Goal: Transaction & Acquisition: Book appointment/travel/reservation

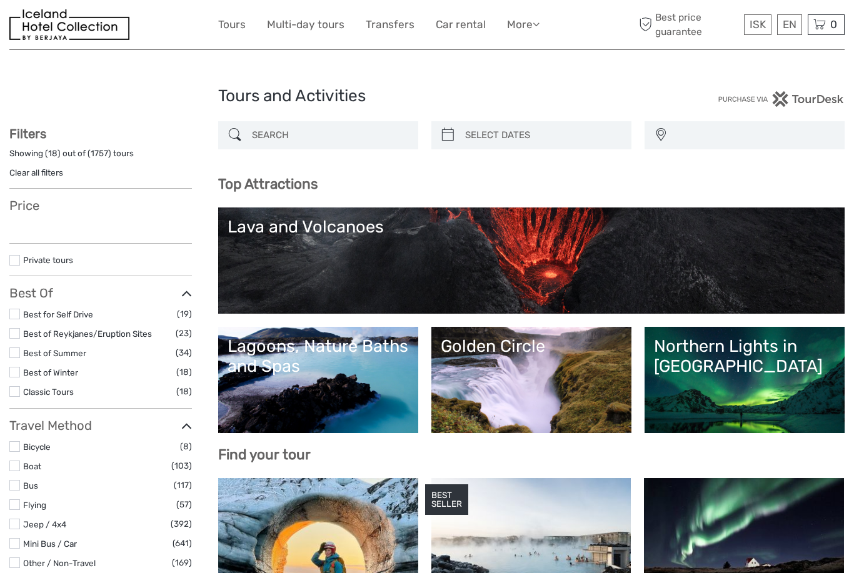
select select
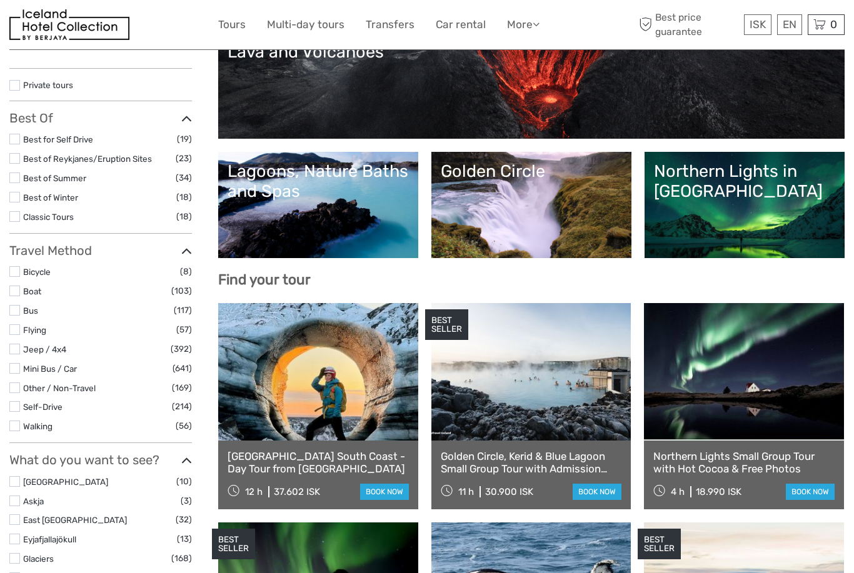
select select
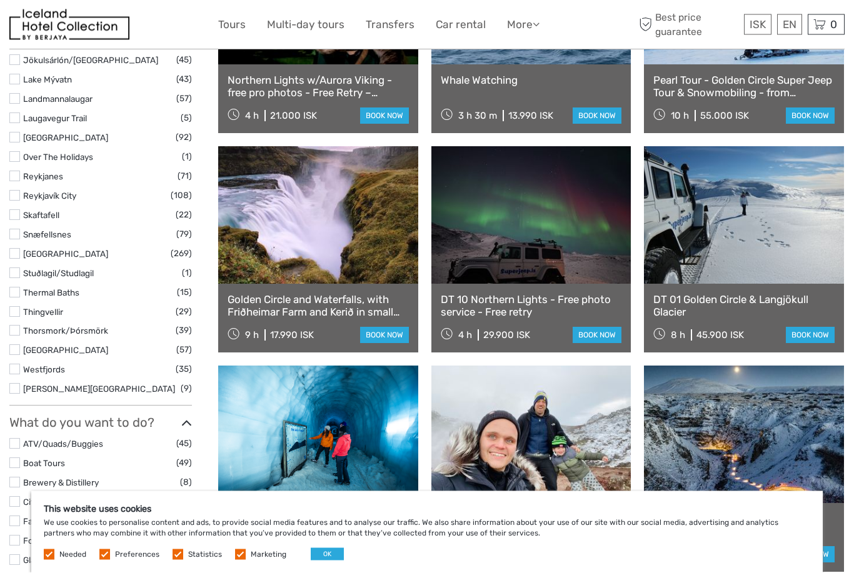
scroll to position [785, 0]
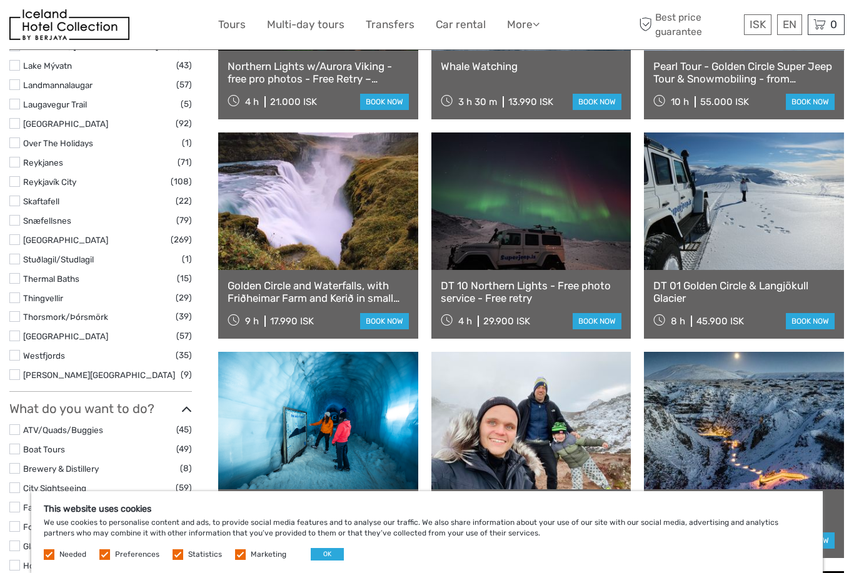
click at [321, 573] on div "This website uses cookies We use cookies to personalise content and ads, to pro…" at bounding box center [427, 533] width 792 height 82
click at [320, 561] on button "OK" at bounding box center [327, 554] width 33 height 13
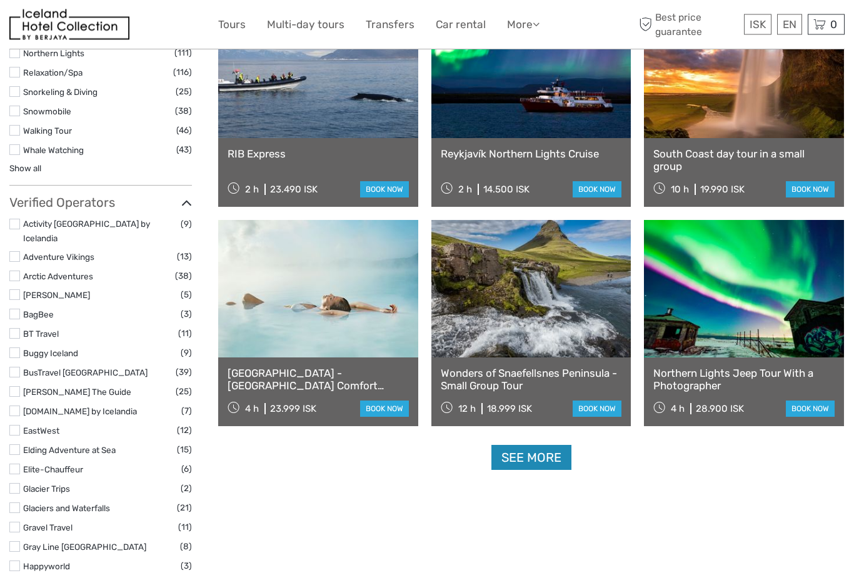
scroll to position [1356, 0]
click at [523, 463] on link "See more" at bounding box center [532, 458] width 80 height 26
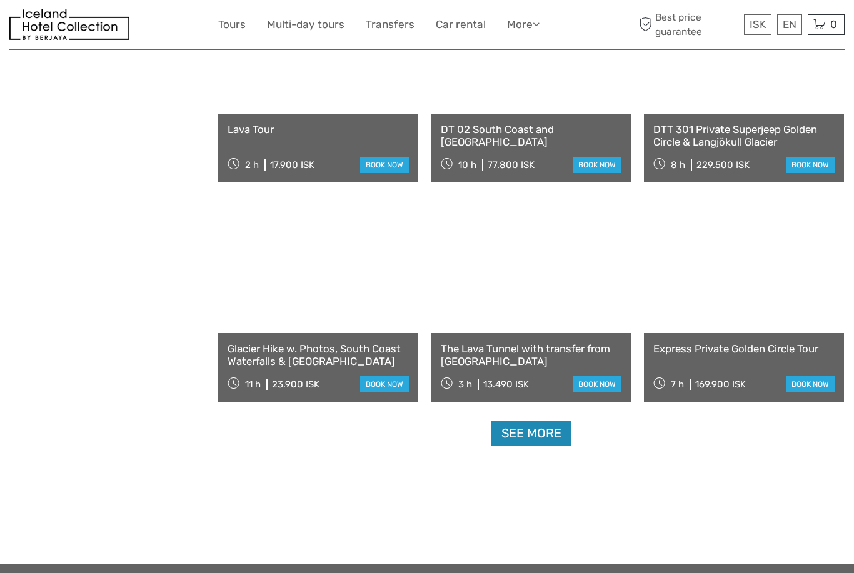
scroll to position [2398, 0]
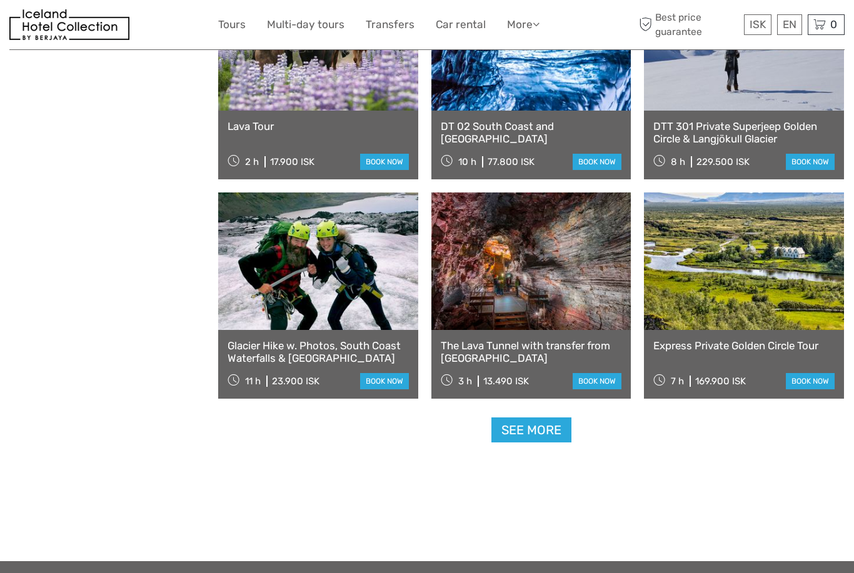
click at [248, 349] on link "Glacier Hike w. Photos, South Coast Waterfalls & [GEOGRAPHIC_DATA]" at bounding box center [318, 353] width 181 height 26
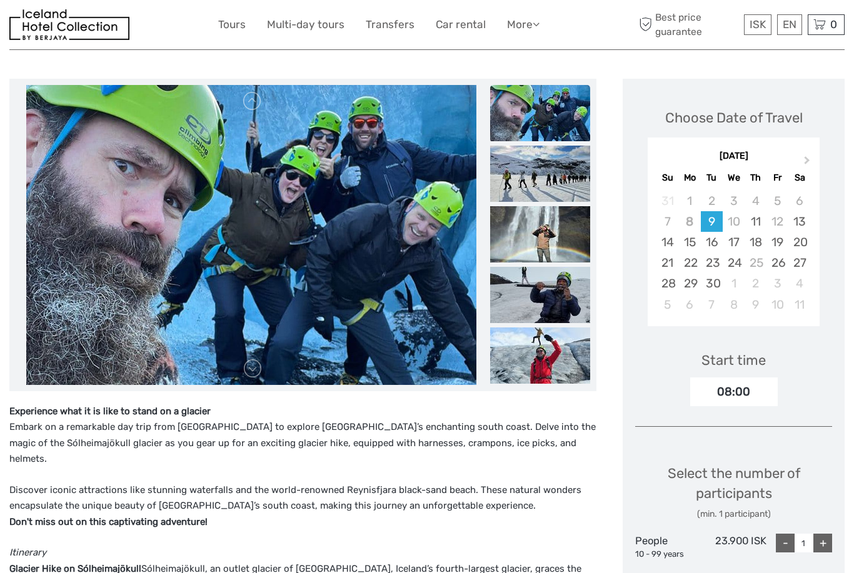
scroll to position [128, 0]
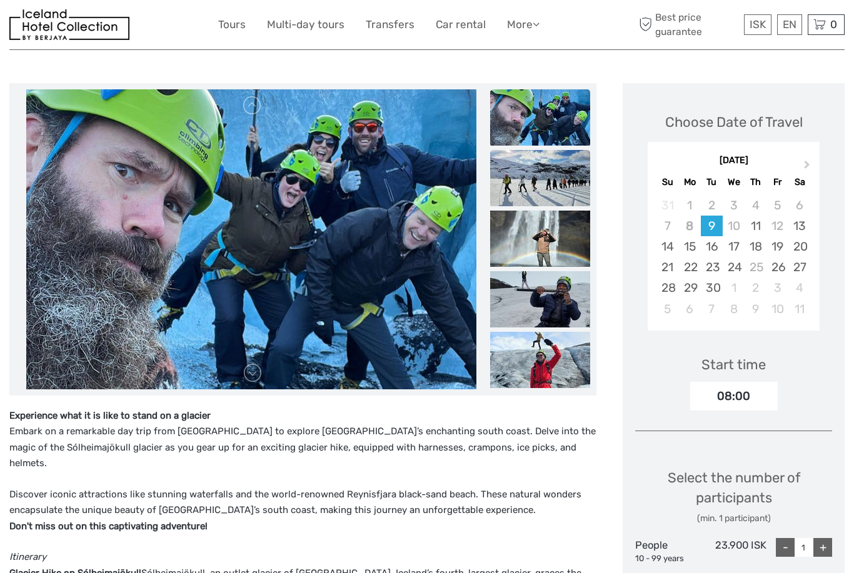
click at [528, 178] on img at bounding box center [540, 178] width 100 height 56
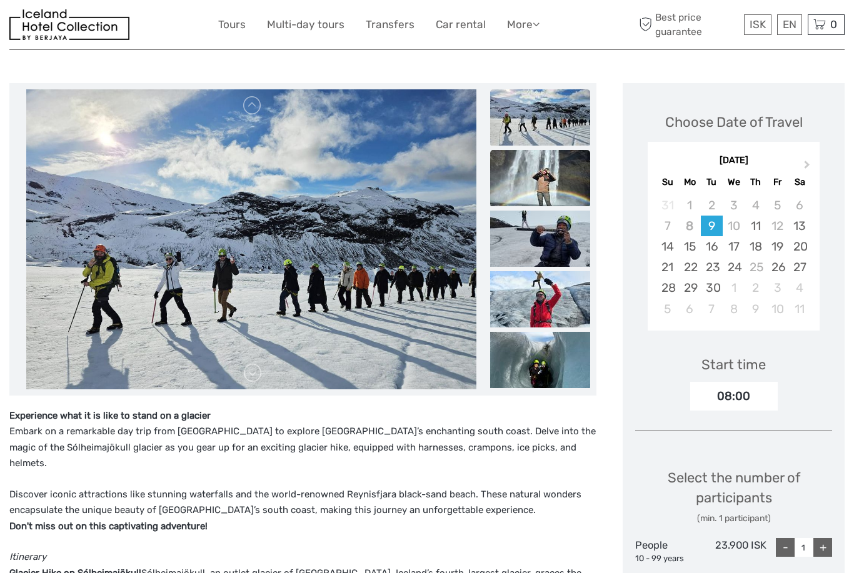
click at [551, 176] on img at bounding box center [540, 178] width 100 height 56
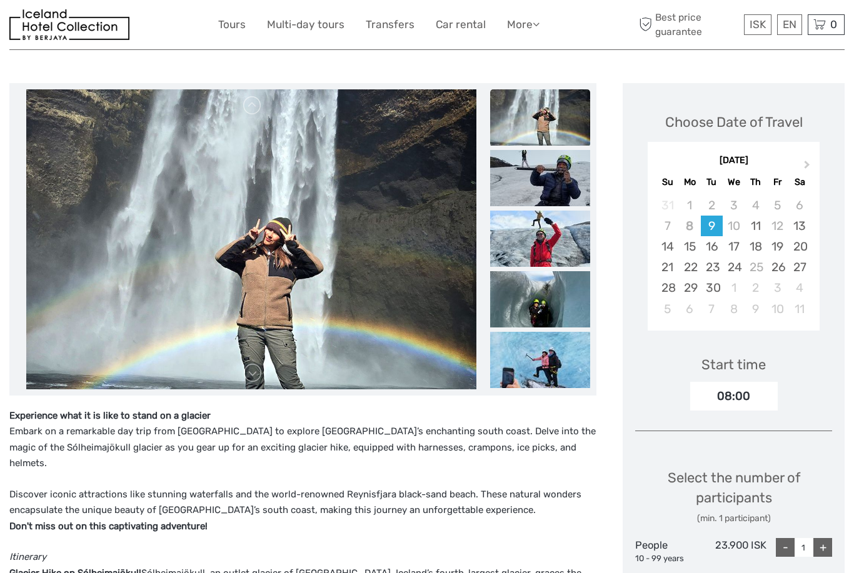
click at [553, 124] on img at bounding box center [540, 117] width 100 height 56
click at [575, 181] on img at bounding box center [540, 178] width 100 height 56
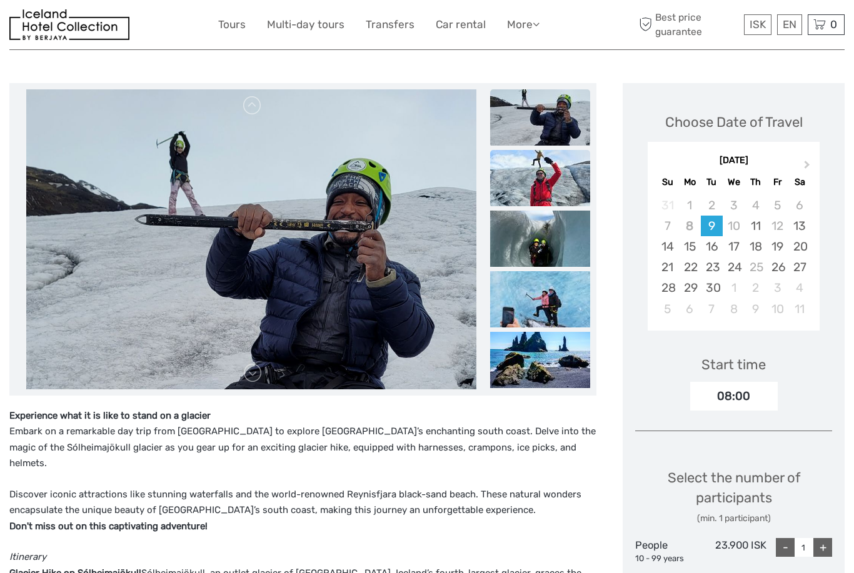
click at [562, 191] on img at bounding box center [540, 178] width 100 height 56
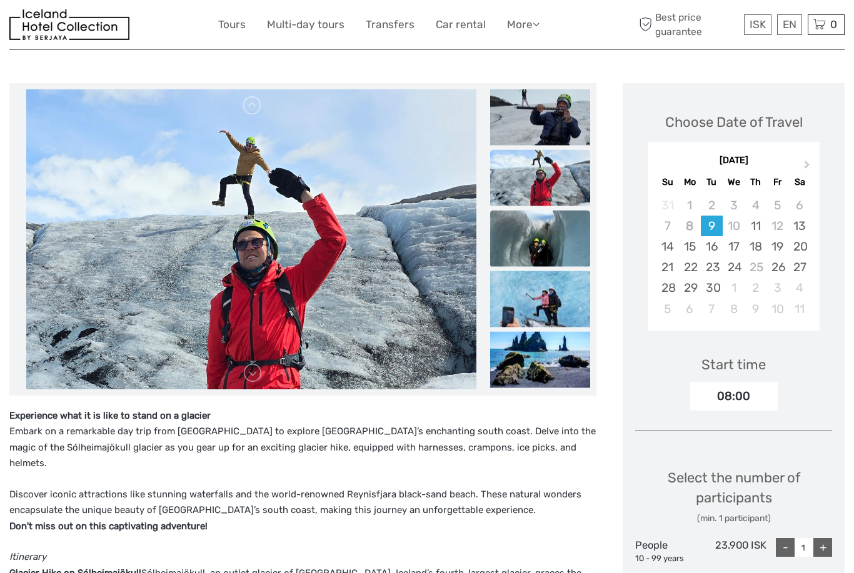
click at [558, 244] on img at bounding box center [540, 238] width 100 height 56
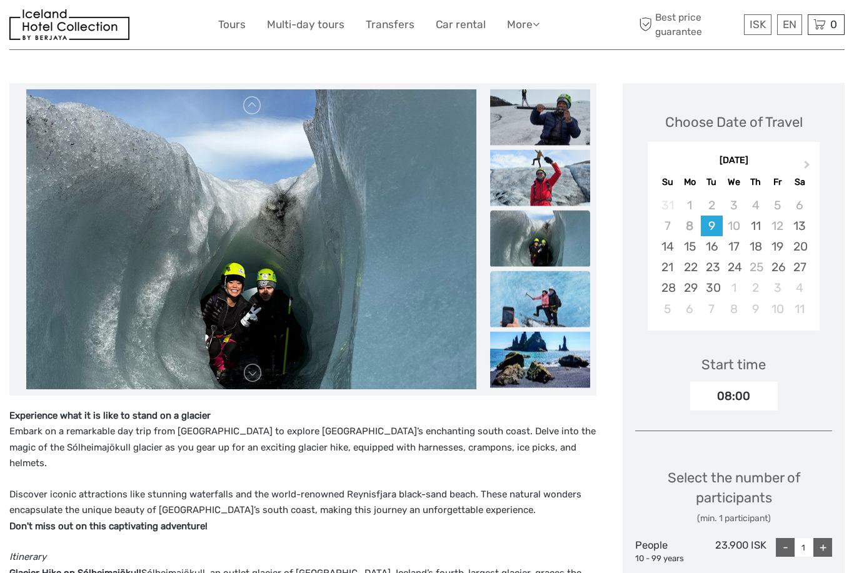
click at [555, 294] on img at bounding box center [540, 299] width 100 height 56
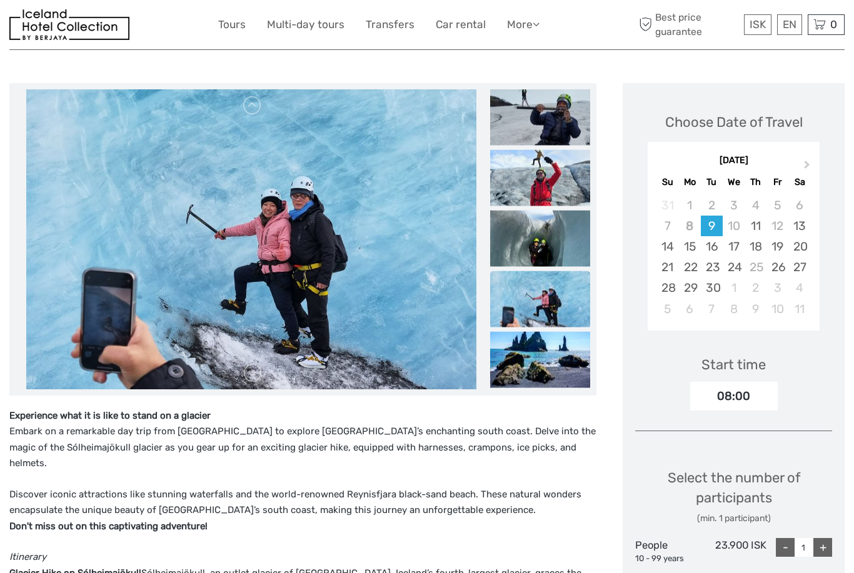
click at [561, 298] on img at bounding box center [540, 299] width 100 height 56
click at [533, 355] on img at bounding box center [540, 359] width 100 height 56
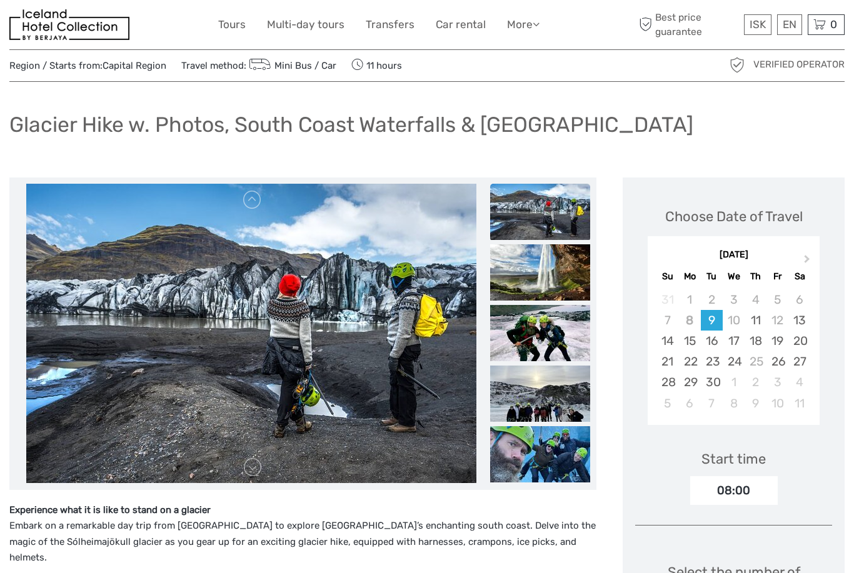
scroll to position [0, 0]
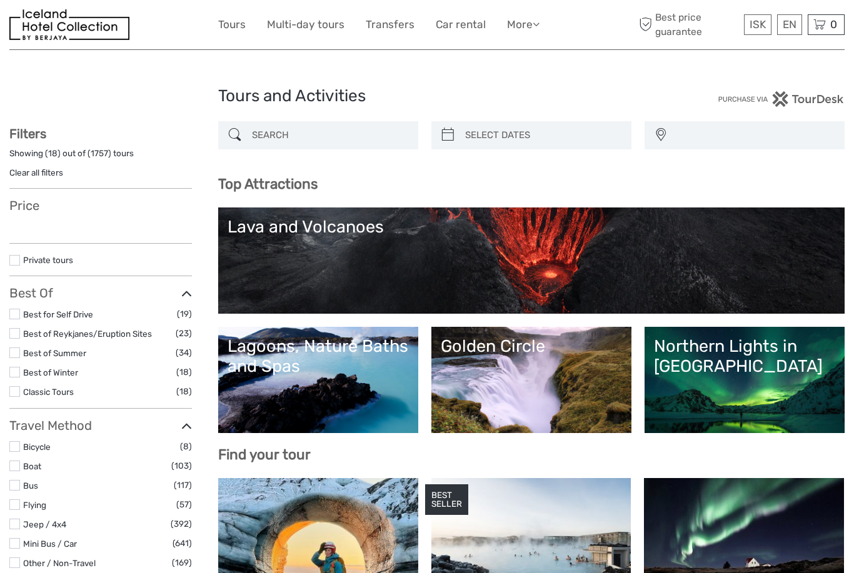
select select
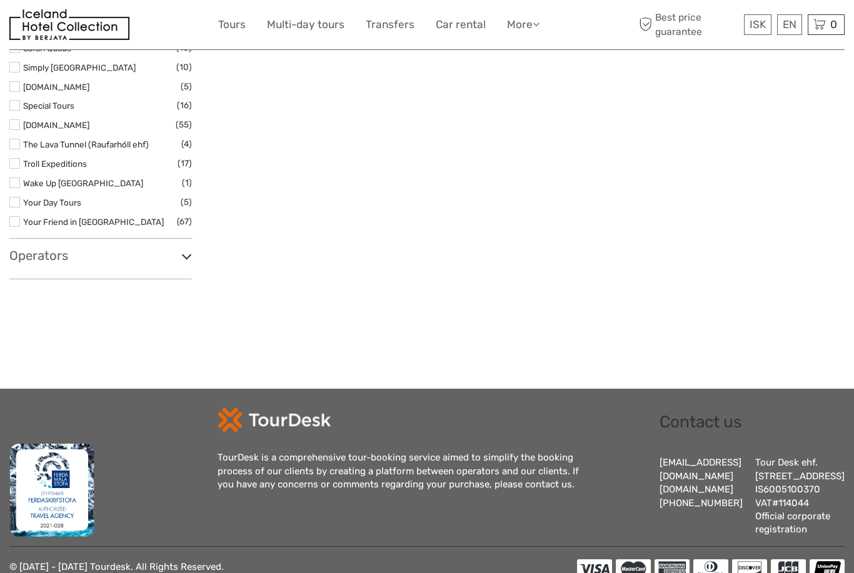
select select
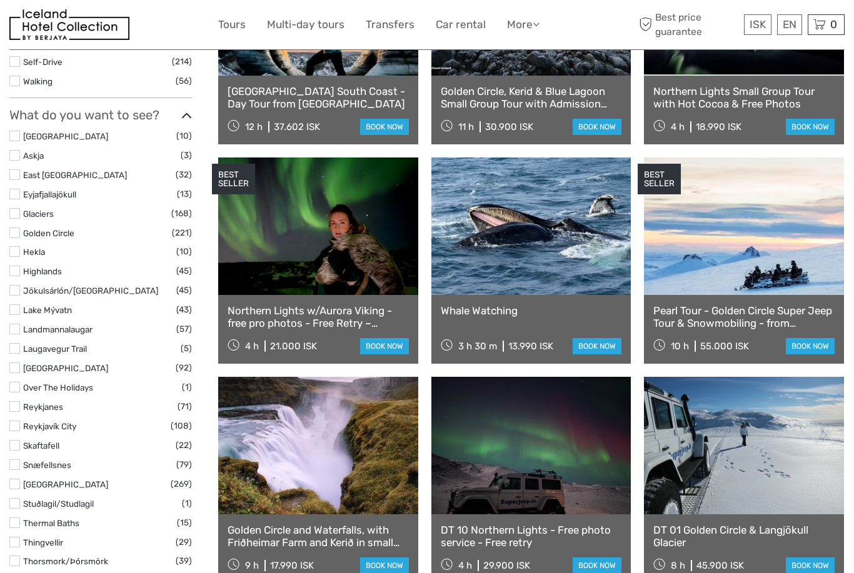
scroll to position [510, 0]
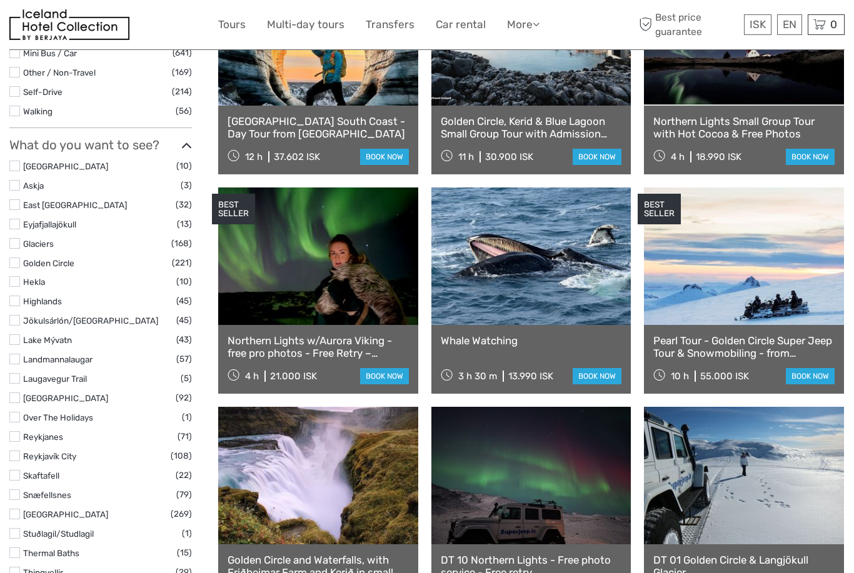
click at [19, 161] on label at bounding box center [14, 166] width 11 height 11
click at [0, 0] on input "checkbox" at bounding box center [0, 0] width 0 height 0
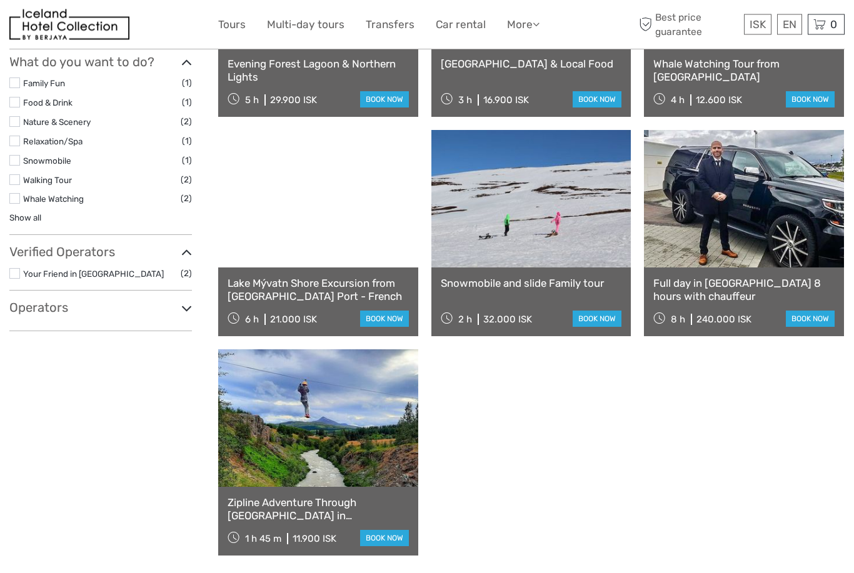
scroll to position [511, 0]
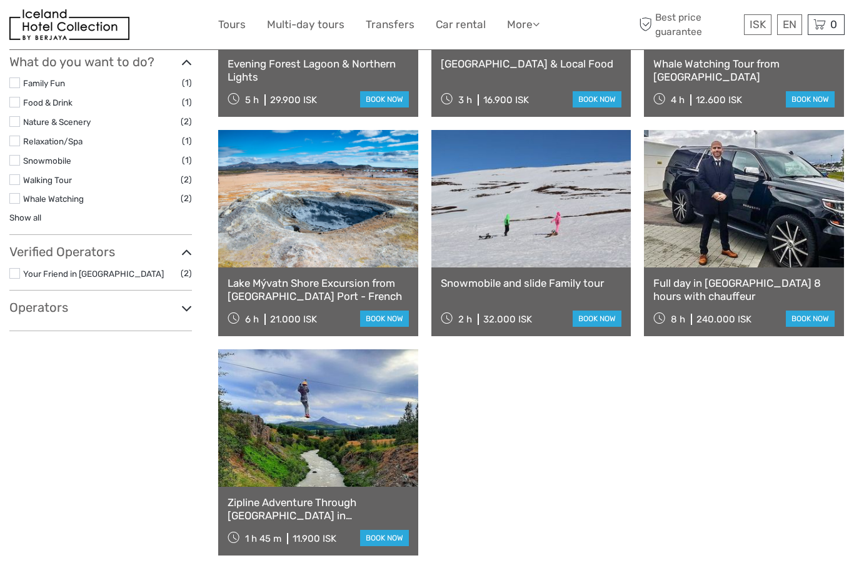
click at [519, 279] on link "Snowmobile and slide Family tour" at bounding box center [531, 283] width 181 height 13
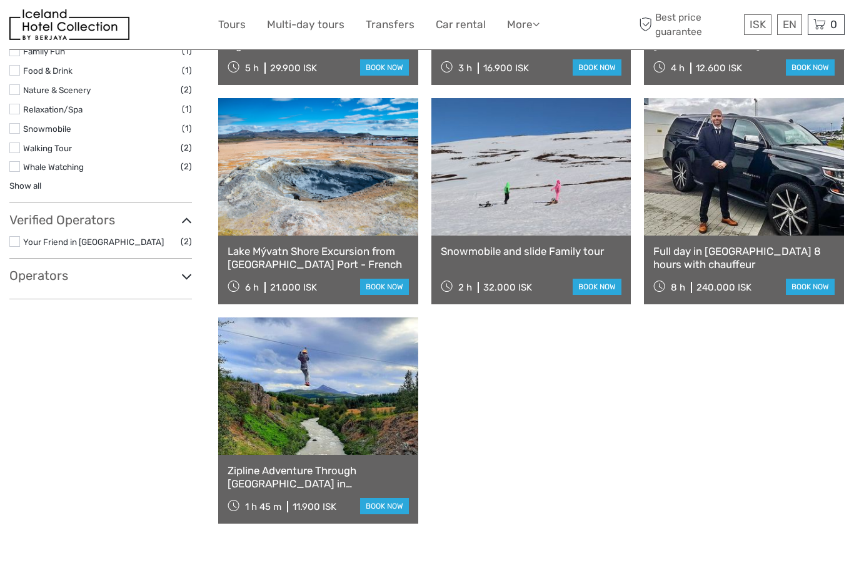
scroll to position [542, 0]
click at [311, 468] on link "Zipline Adventure Through Glerárgil River Canyon in Akureyri Town" at bounding box center [318, 478] width 181 height 26
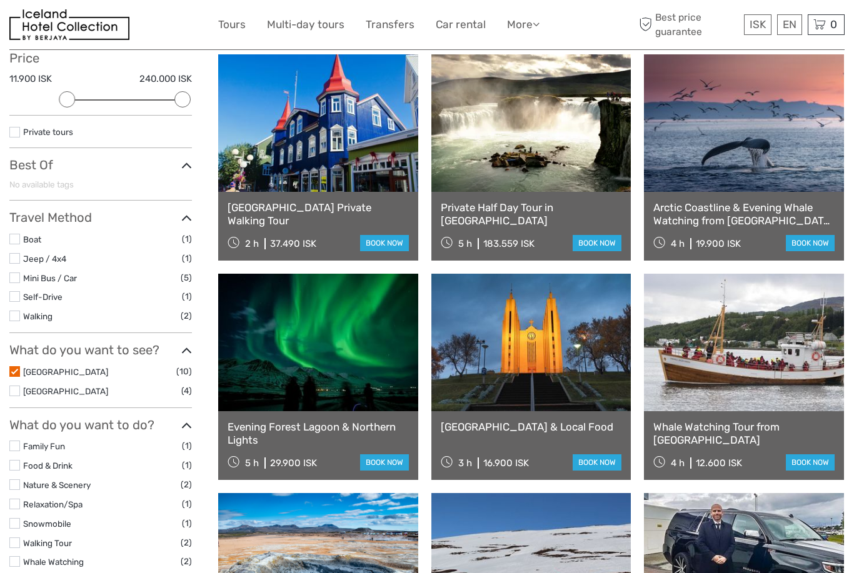
click at [24, 367] on link "[GEOGRAPHIC_DATA]" at bounding box center [65, 372] width 85 height 10
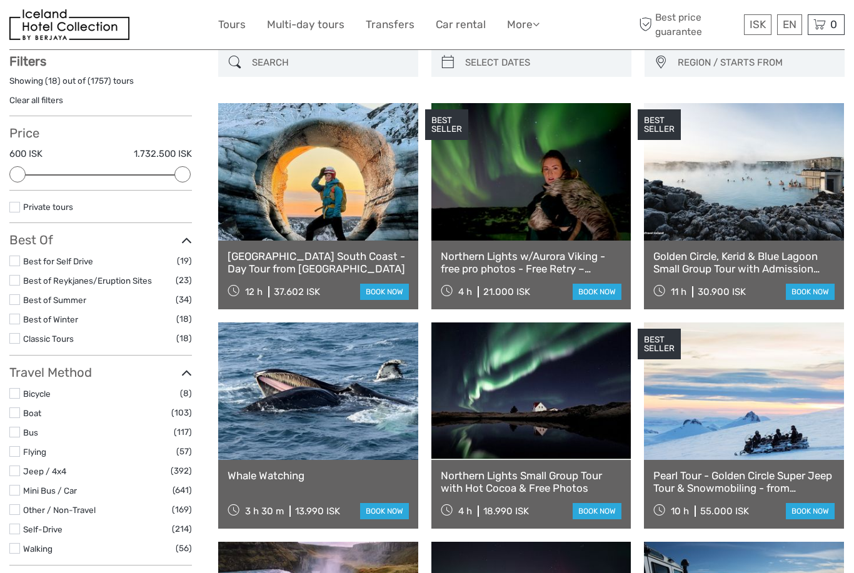
scroll to position [71, 0]
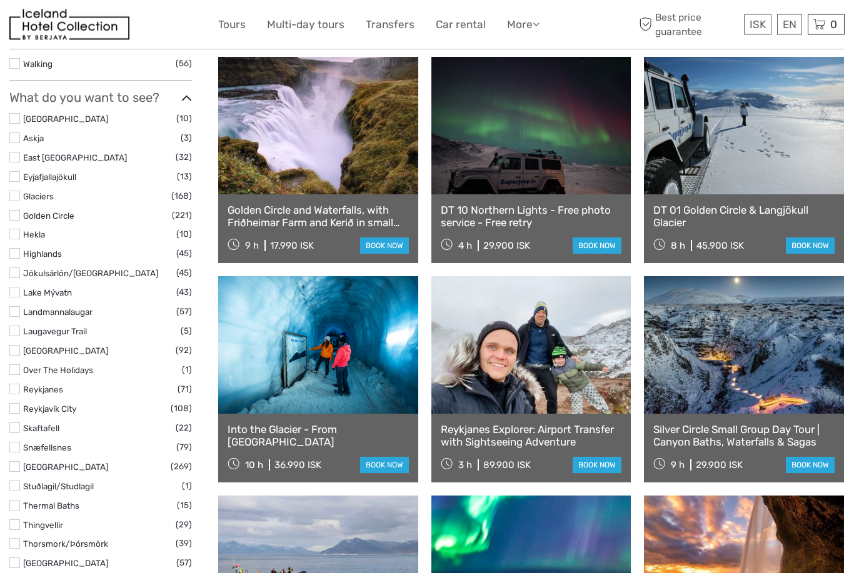
click at [18, 346] on label at bounding box center [14, 351] width 11 height 11
click at [0, 0] on input "checkbox" at bounding box center [0, 0] width 0 height 0
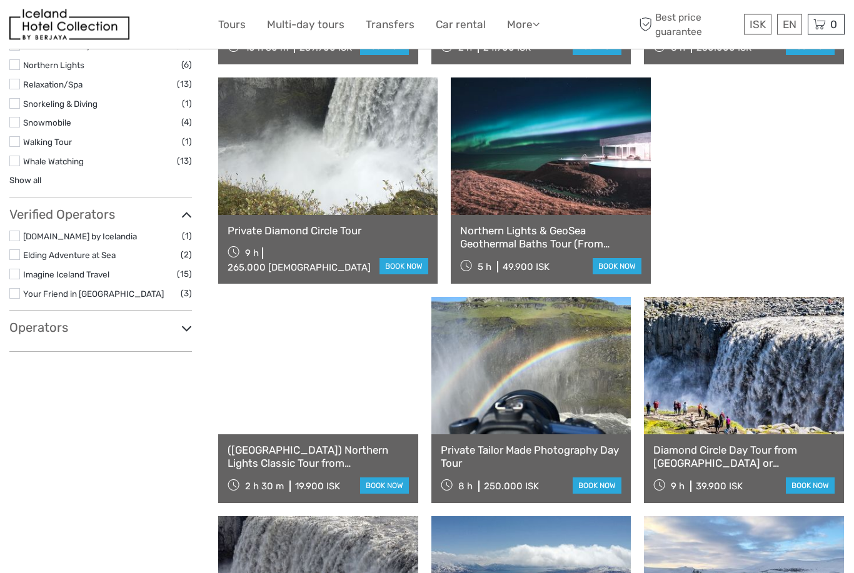
scroll to position [784, 0]
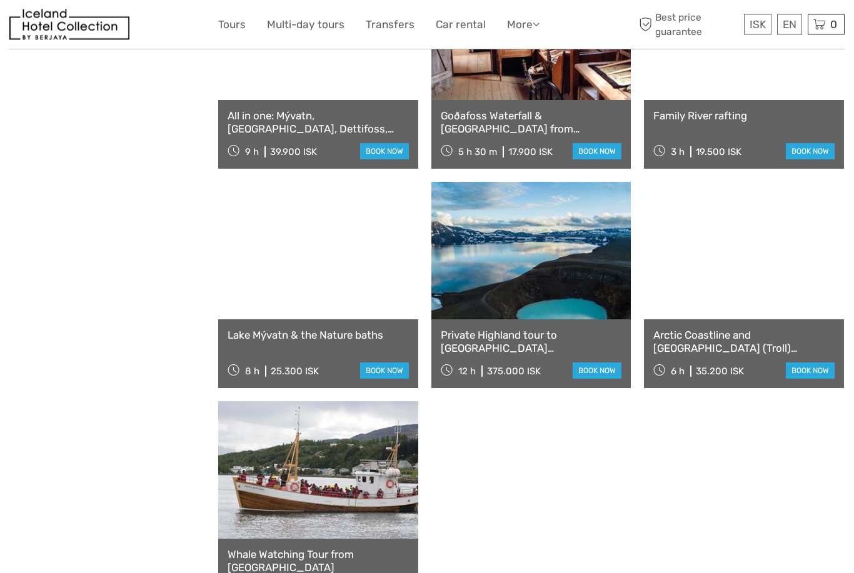
scroll to position [2457, 0]
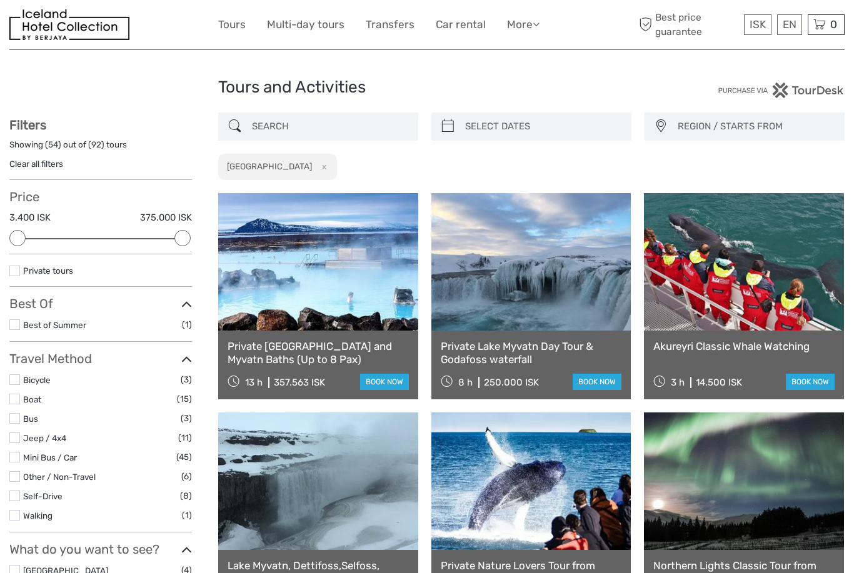
scroll to position [0, 0]
